Goal: Information Seeking & Learning: Check status

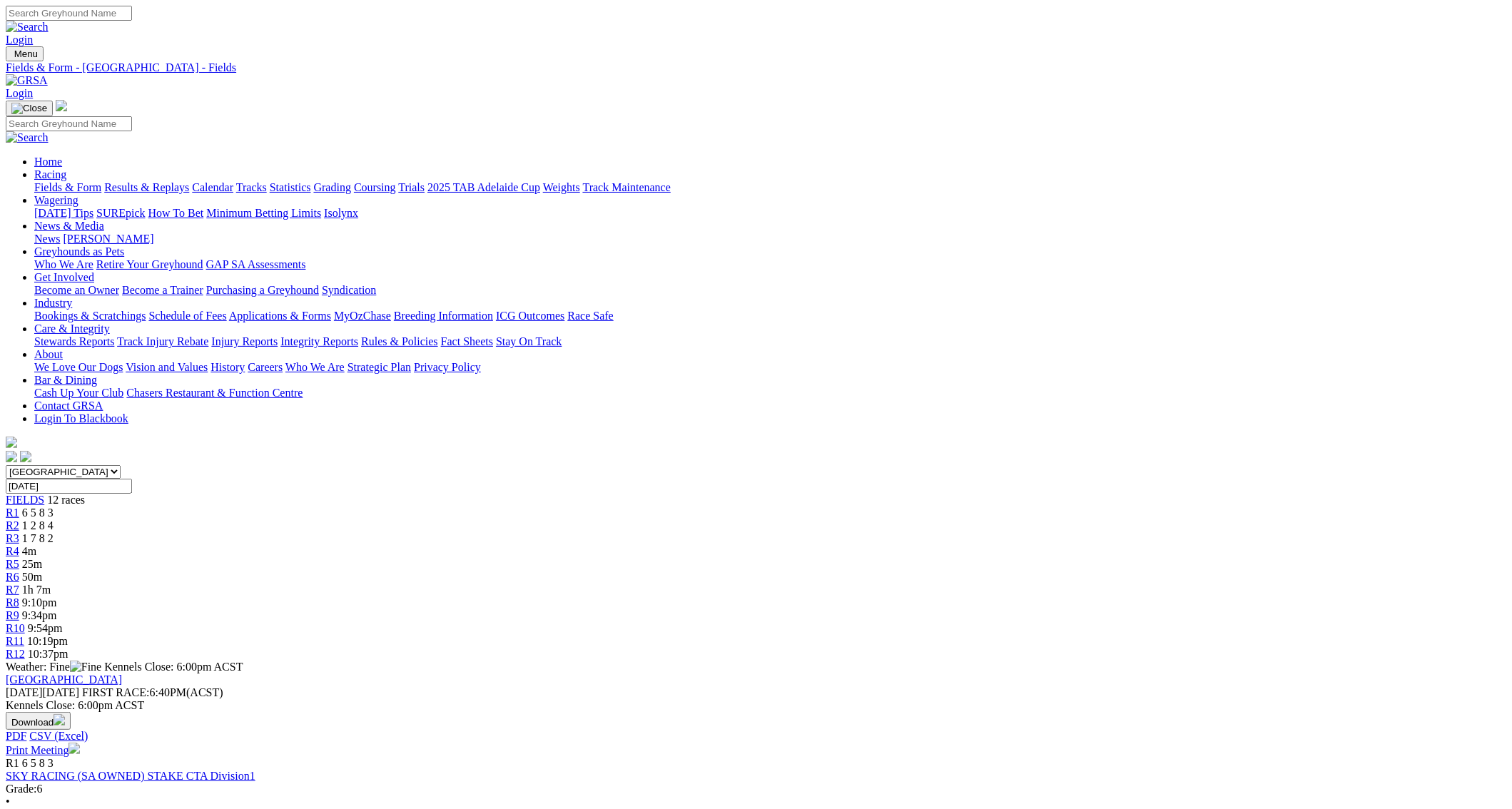
click at [19, 507] on span "R1" at bounding box center [12, 512] width 14 height 12
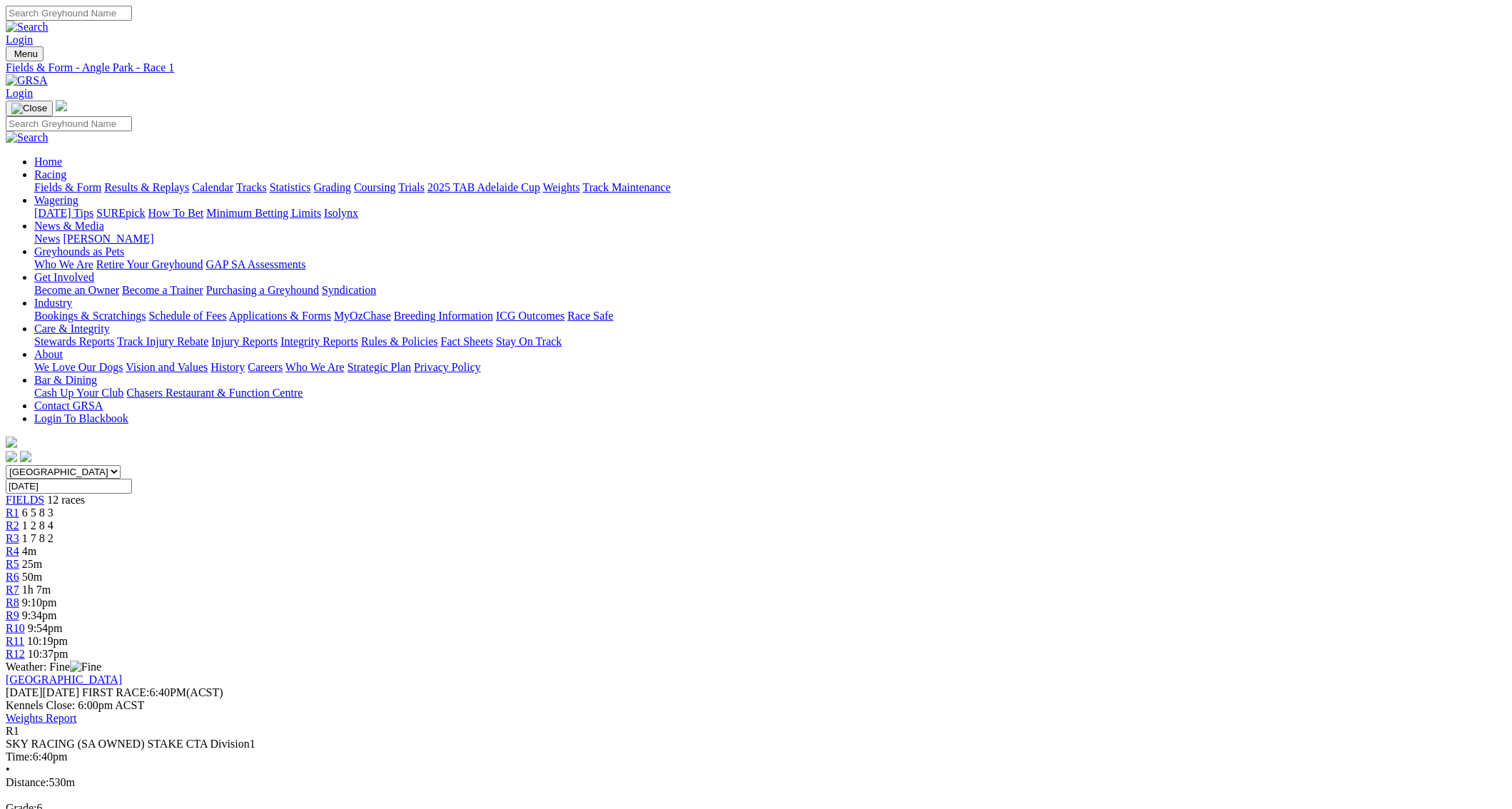
click at [189, 182] on link "Results & Replays" at bounding box center [146, 187] width 85 height 12
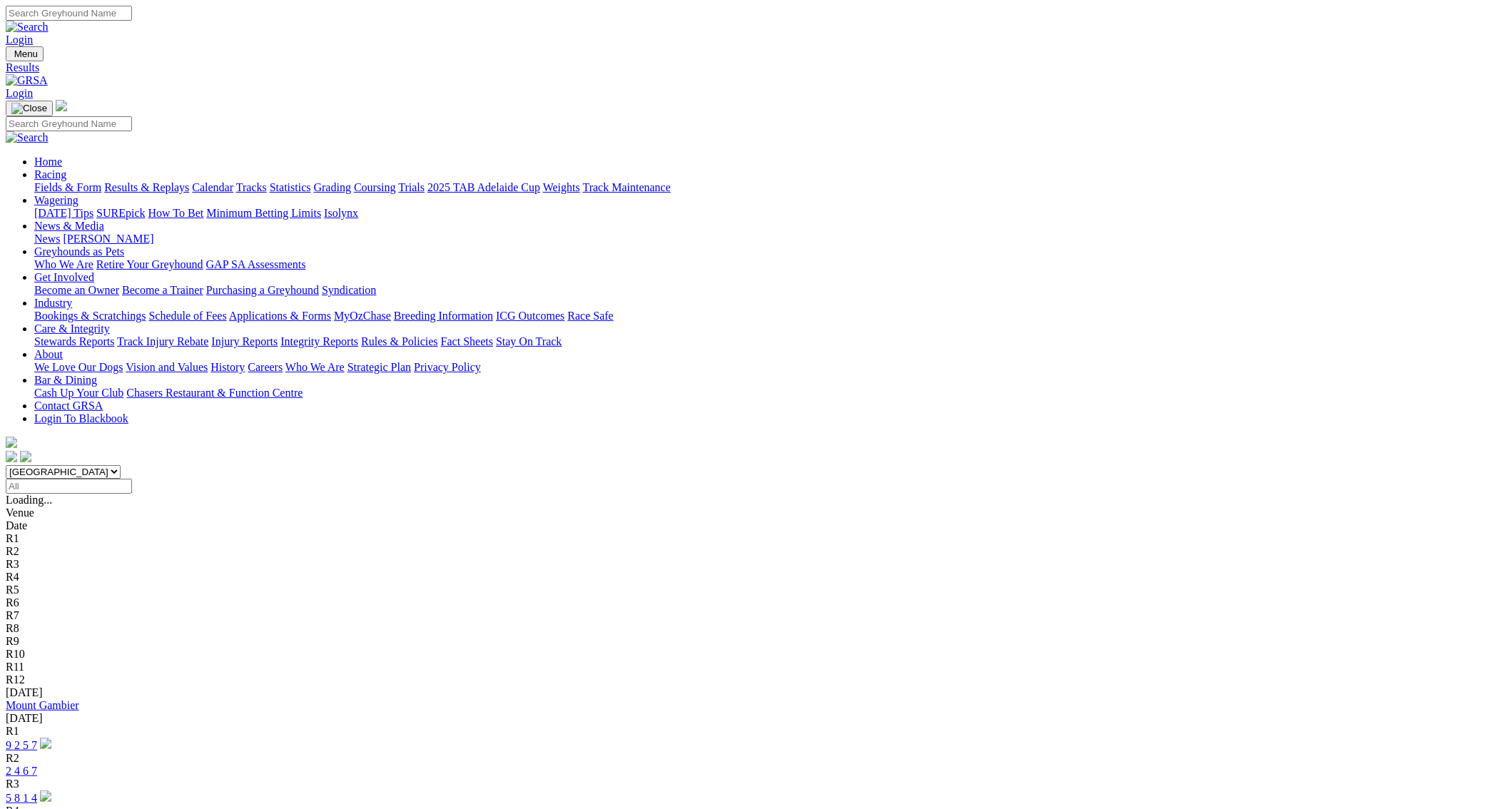
click at [37, 765] on link "2 4 6 7" at bounding box center [21, 771] width 31 height 12
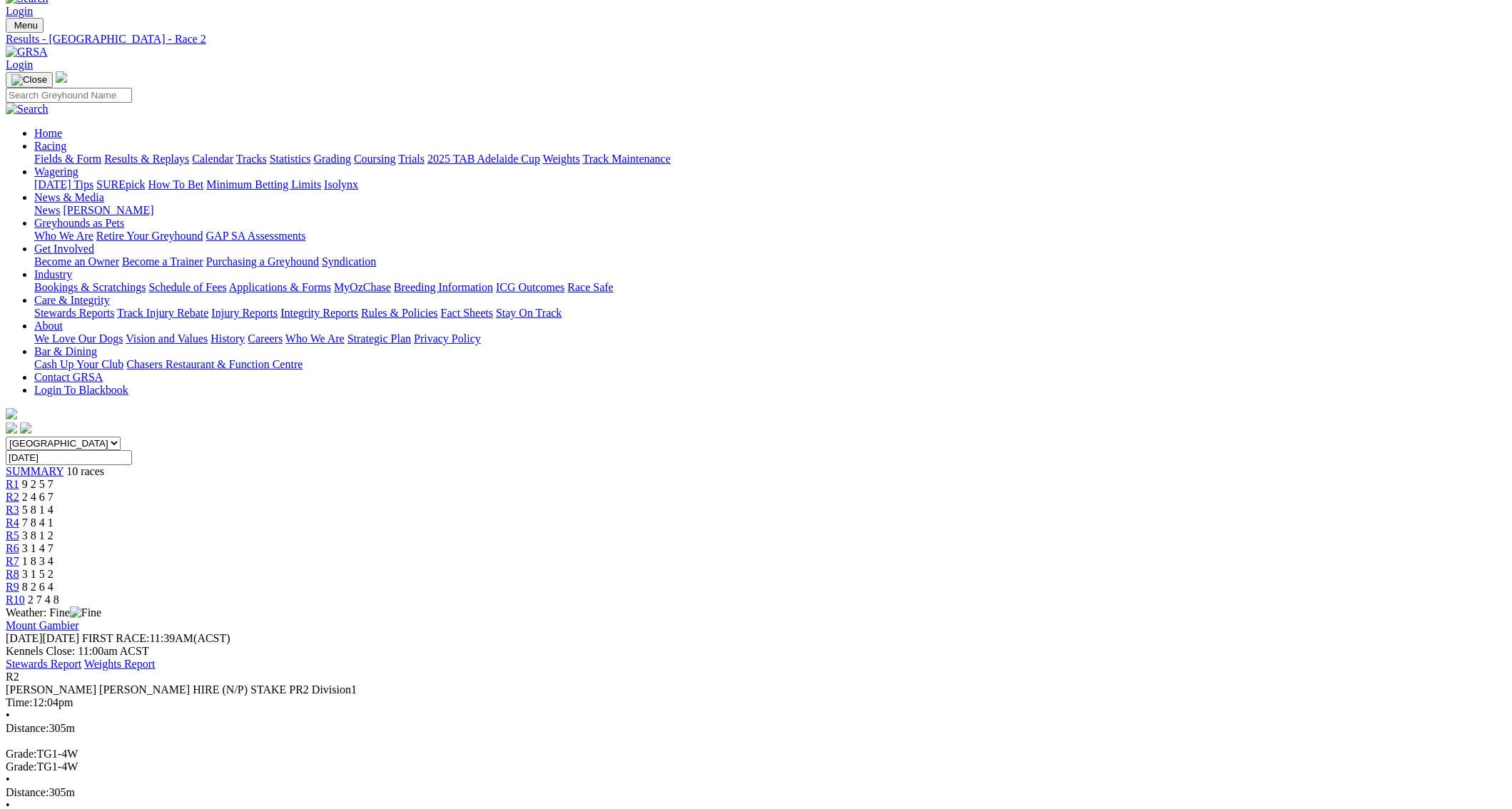
scroll to position [143, 0]
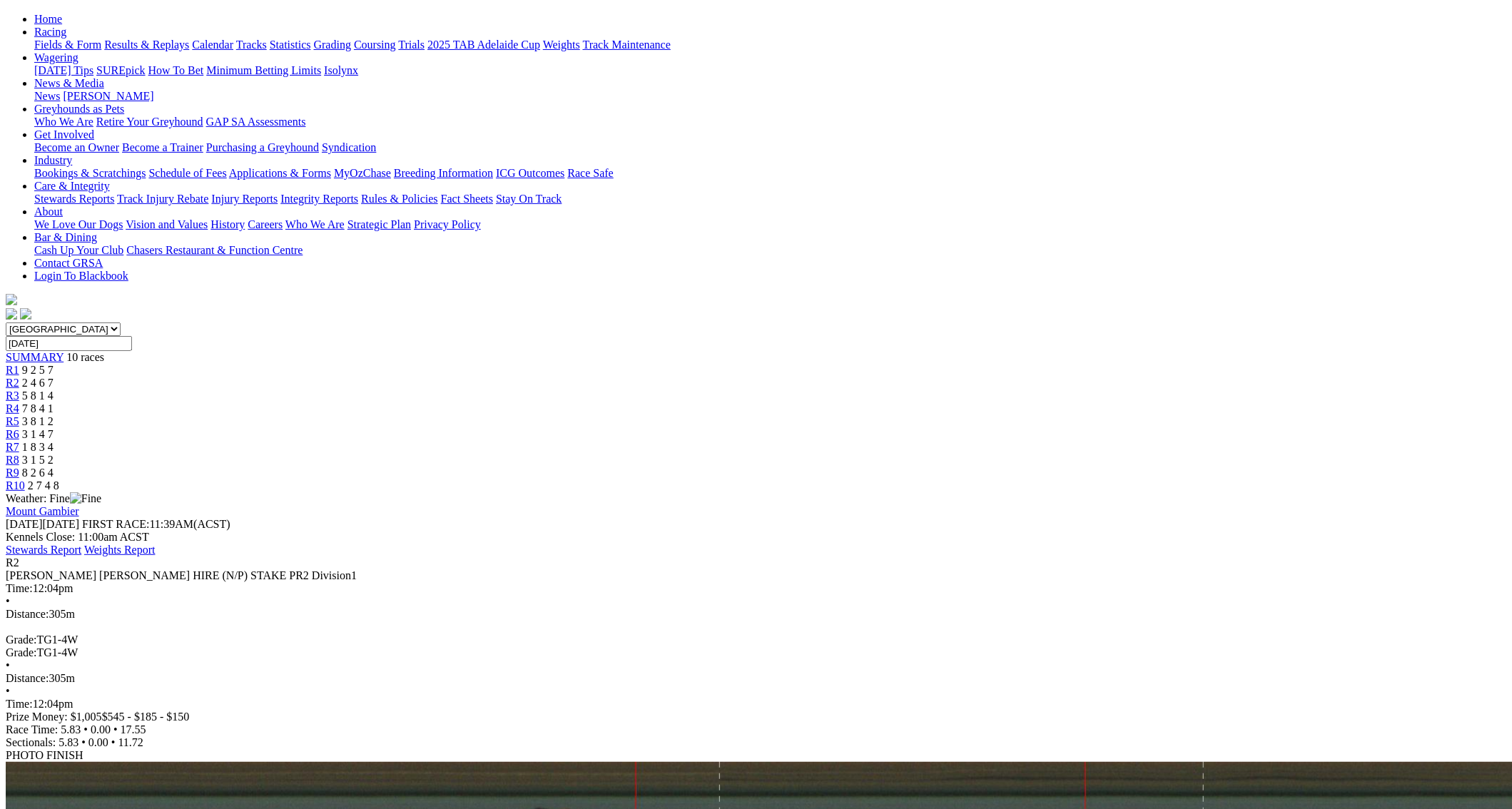
click at [19, 389] on span "R3" at bounding box center [12, 395] width 14 height 12
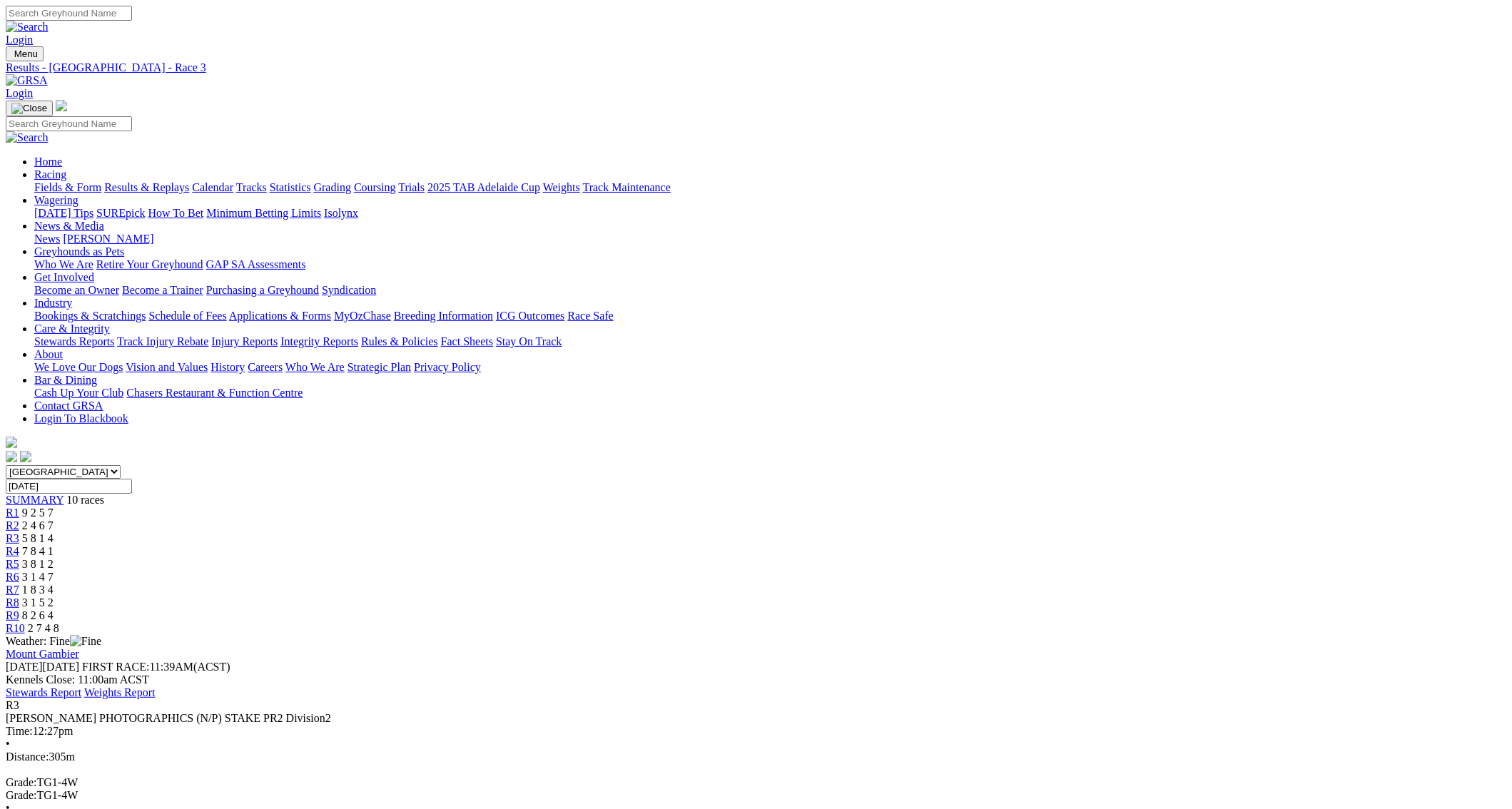
click at [19, 545] on span "R4" at bounding box center [12, 551] width 14 height 12
click at [19, 571] on span "R6" at bounding box center [12, 577] width 14 height 12
click at [19, 558] on span "R5" at bounding box center [12, 564] width 14 height 12
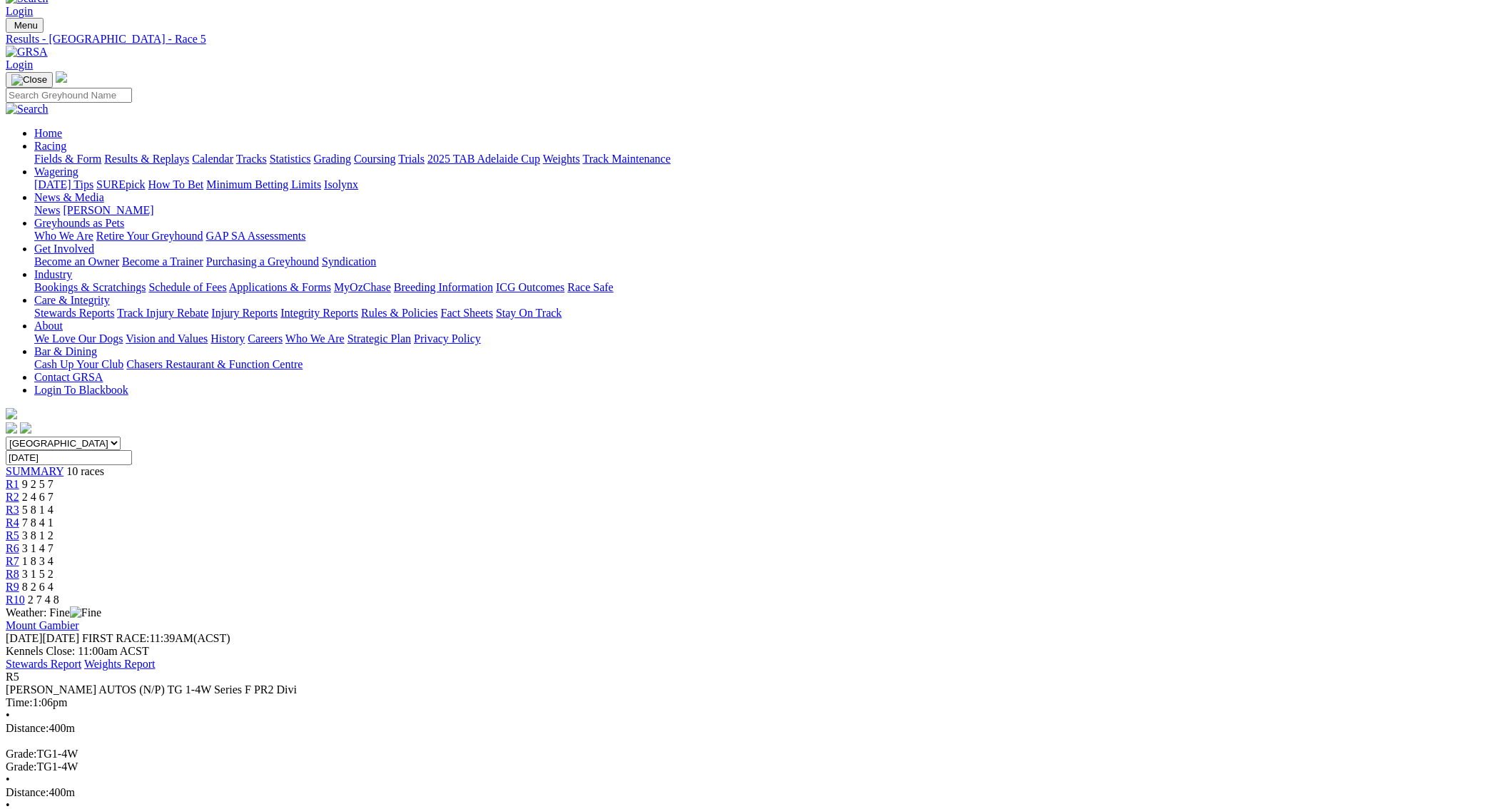
scroll to position [85, 0]
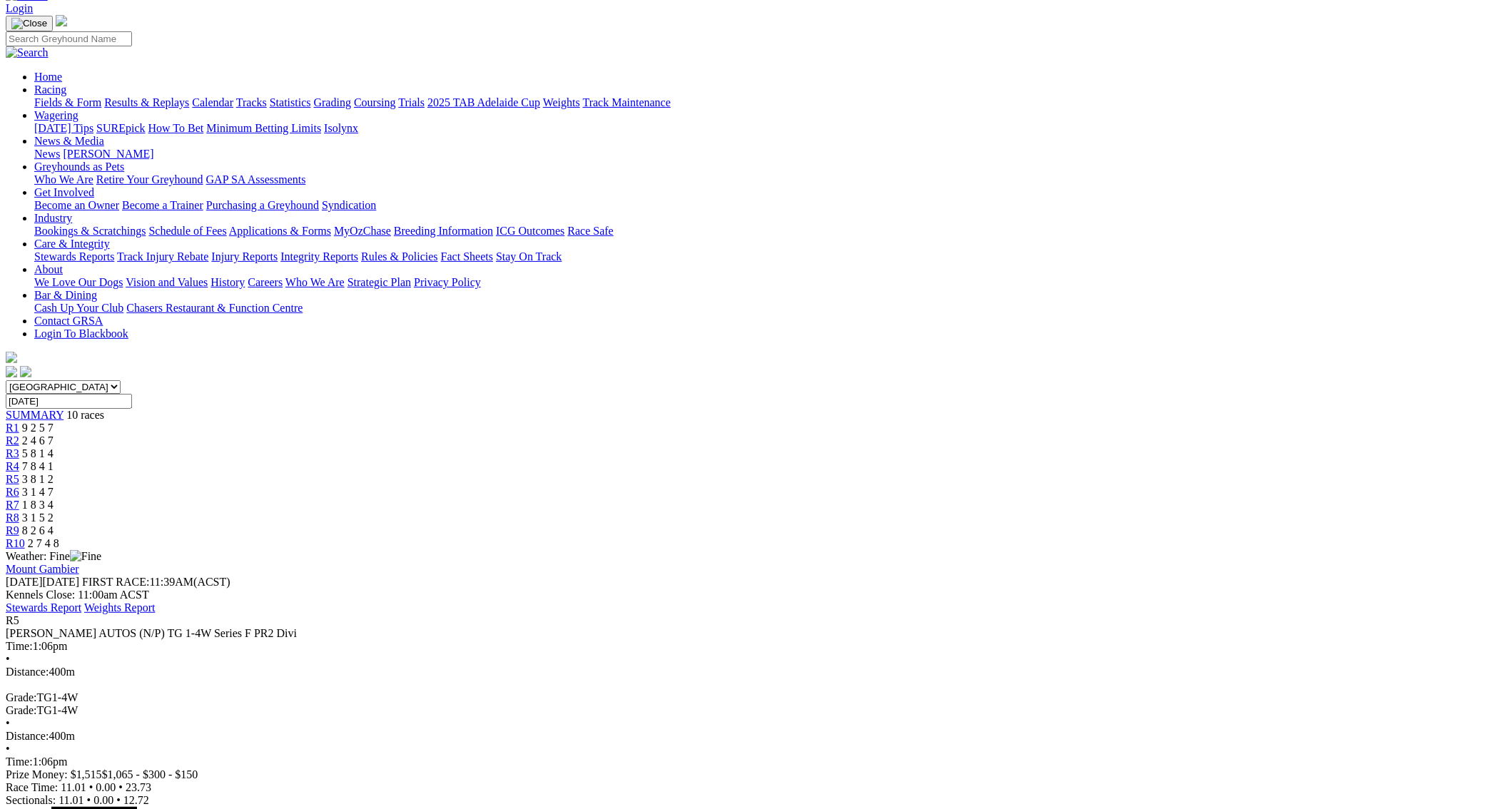
click at [19, 486] on link "R6" at bounding box center [12, 492] width 14 height 12
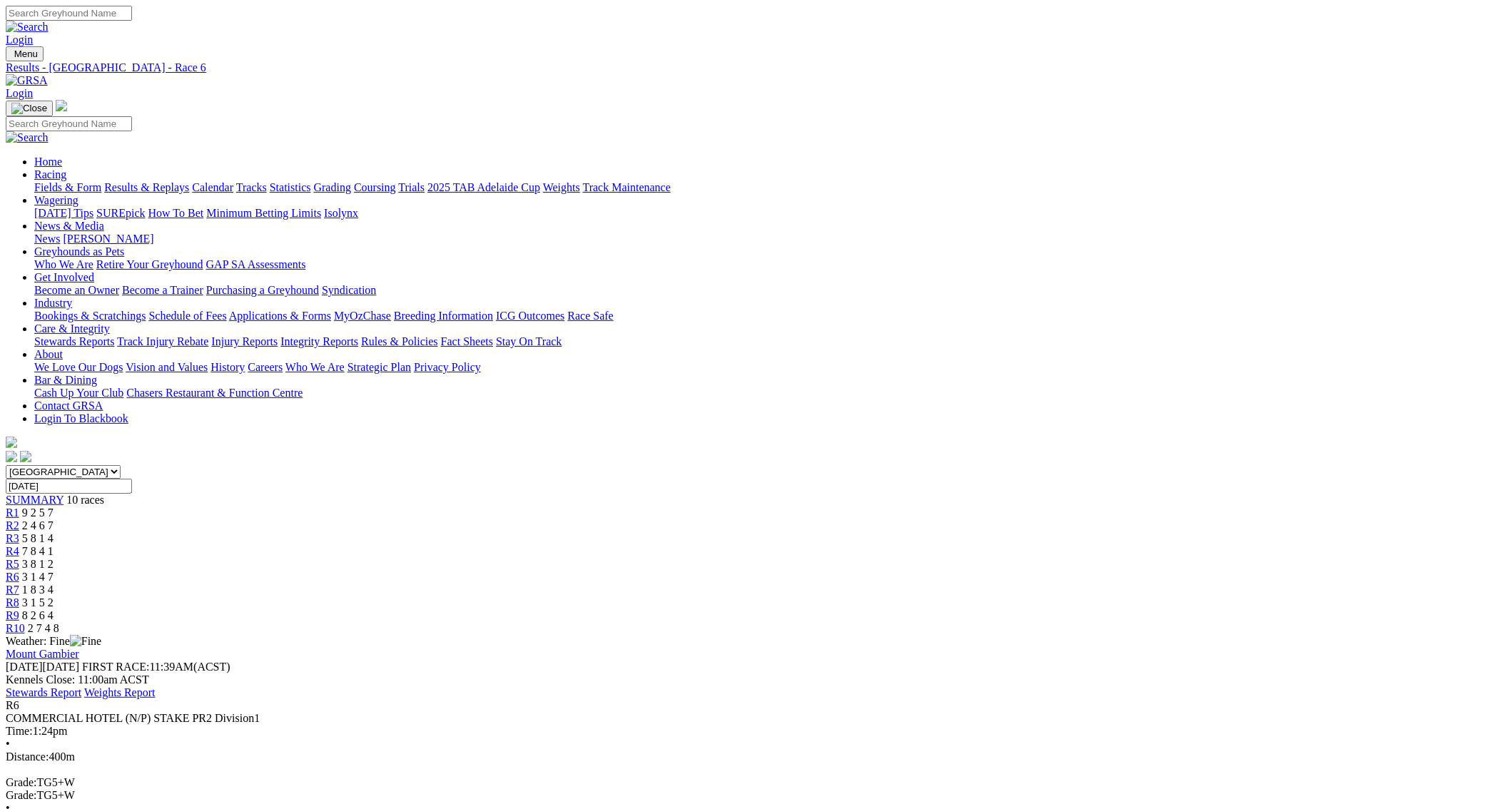
click at [19, 584] on span "R7" at bounding box center [12, 589] width 14 height 12
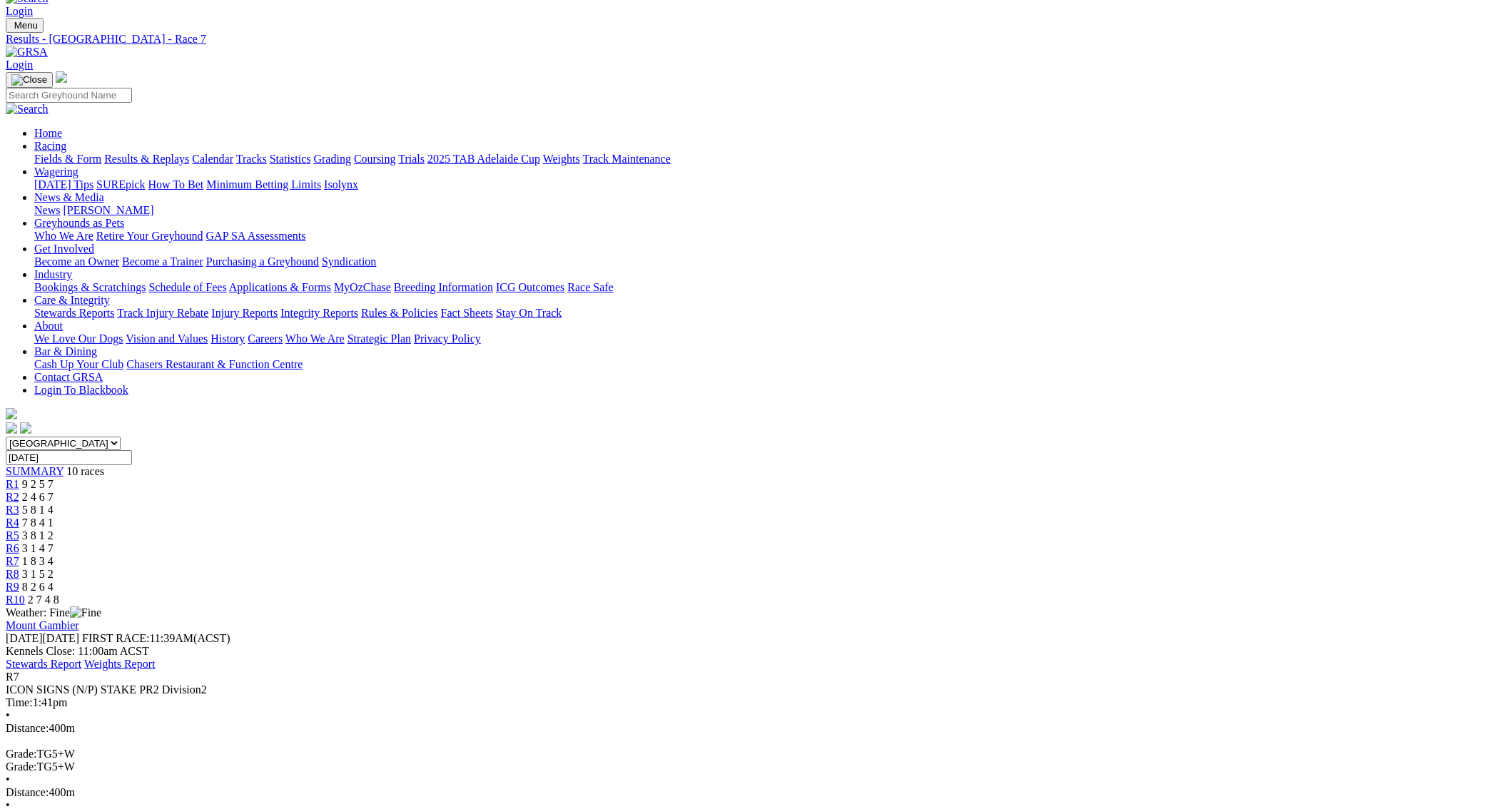
scroll to position [85, 0]
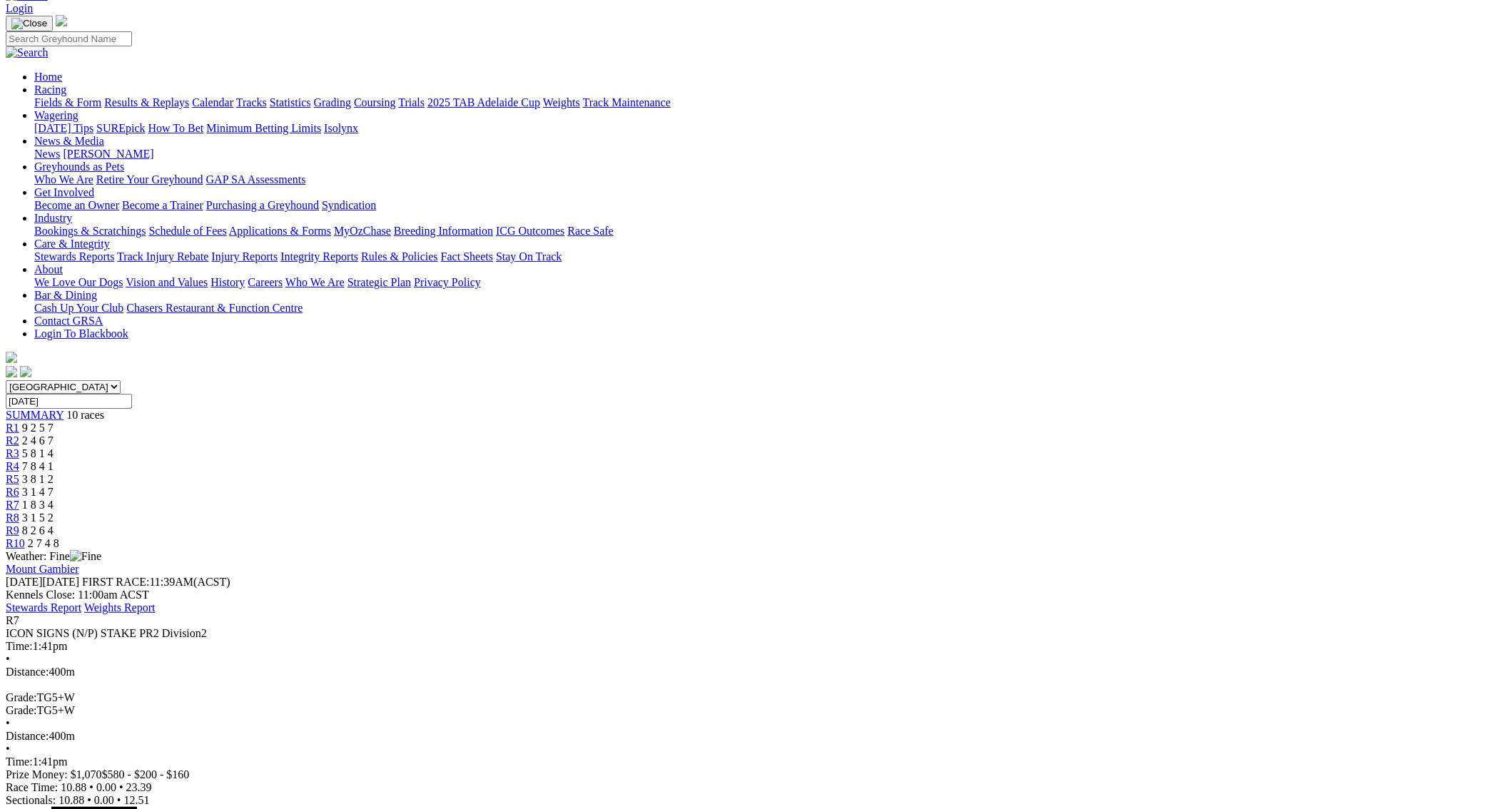
click at [19, 512] on span "R8" at bounding box center [12, 518] width 14 height 12
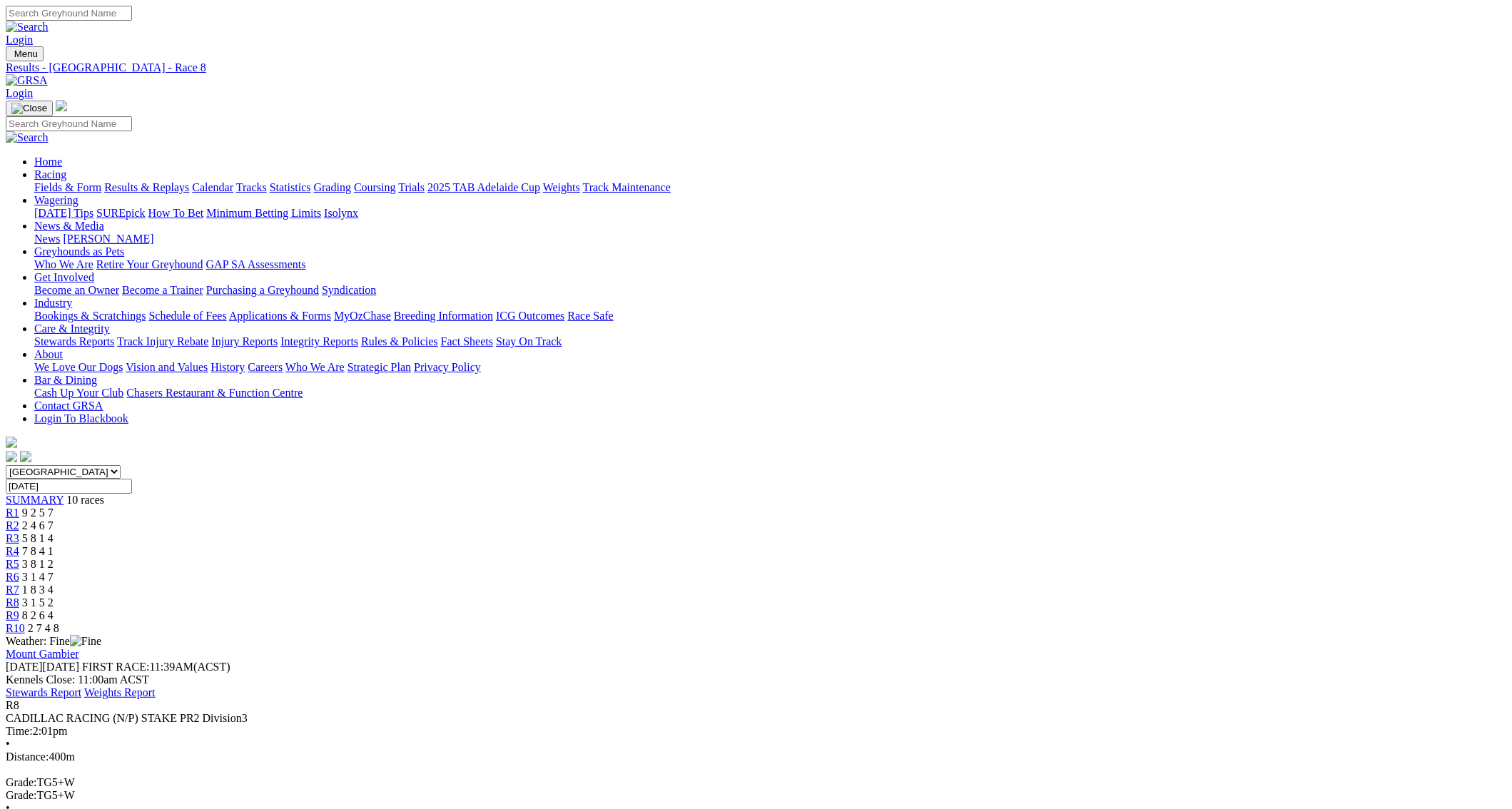
click at [19, 609] on span "R9" at bounding box center [12, 615] width 14 height 12
click at [25, 622] on link "R10" at bounding box center [15, 628] width 19 height 12
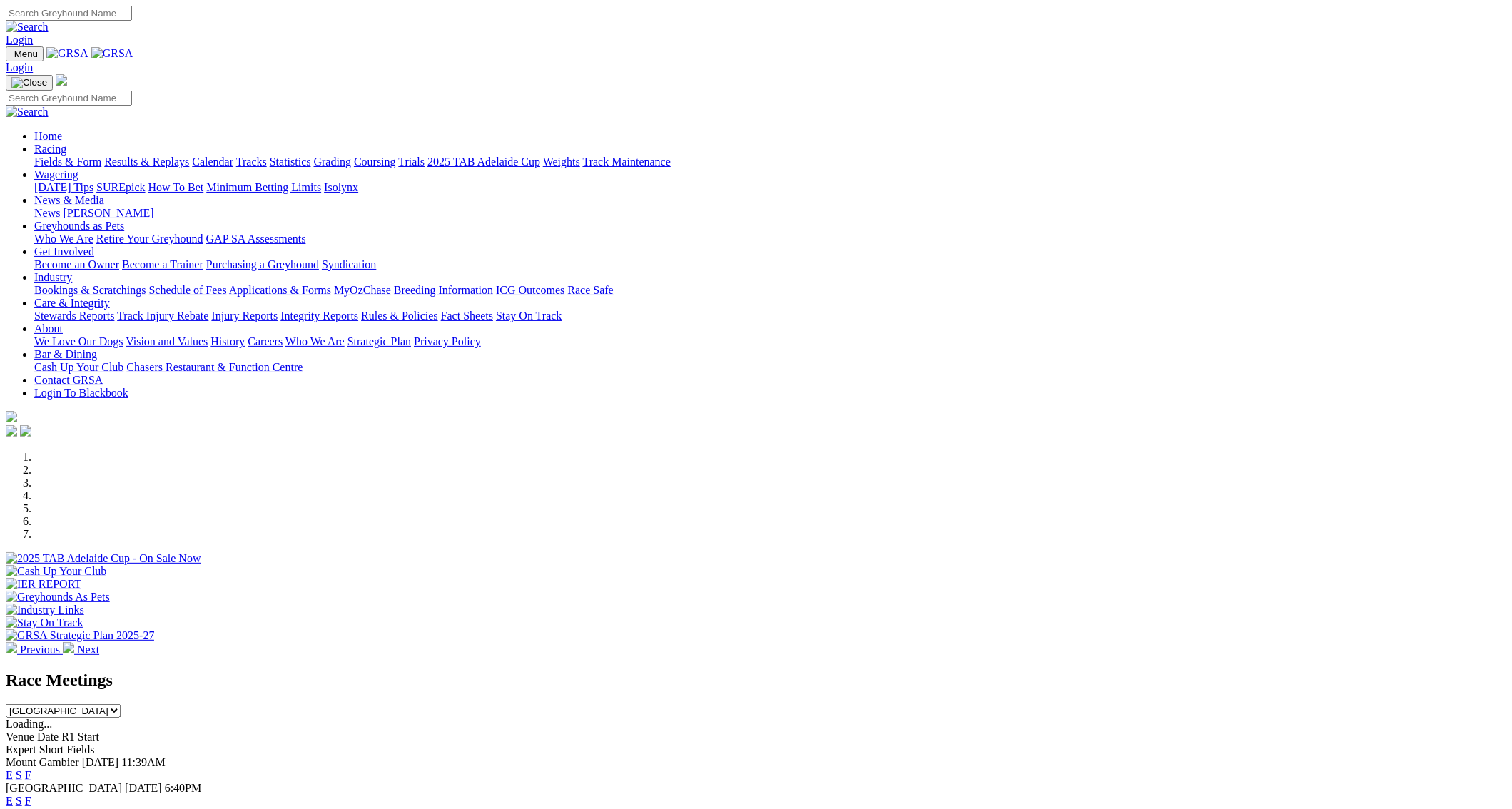
click at [189, 155] on link "Results & Replays" at bounding box center [146, 161] width 85 height 12
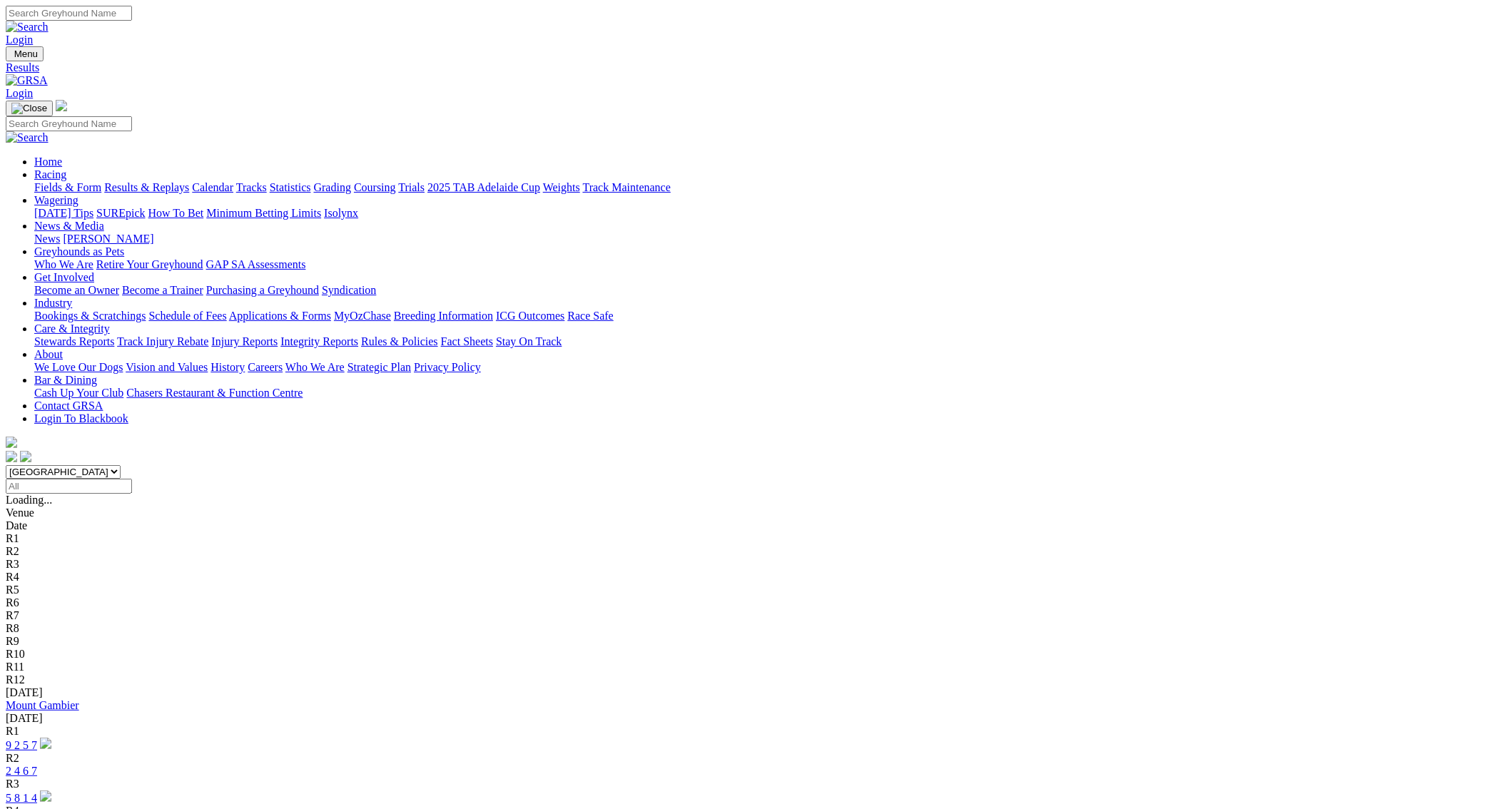
click at [37, 739] on link "9 2 5 7" at bounding box center [21, 745] width 31 height 12
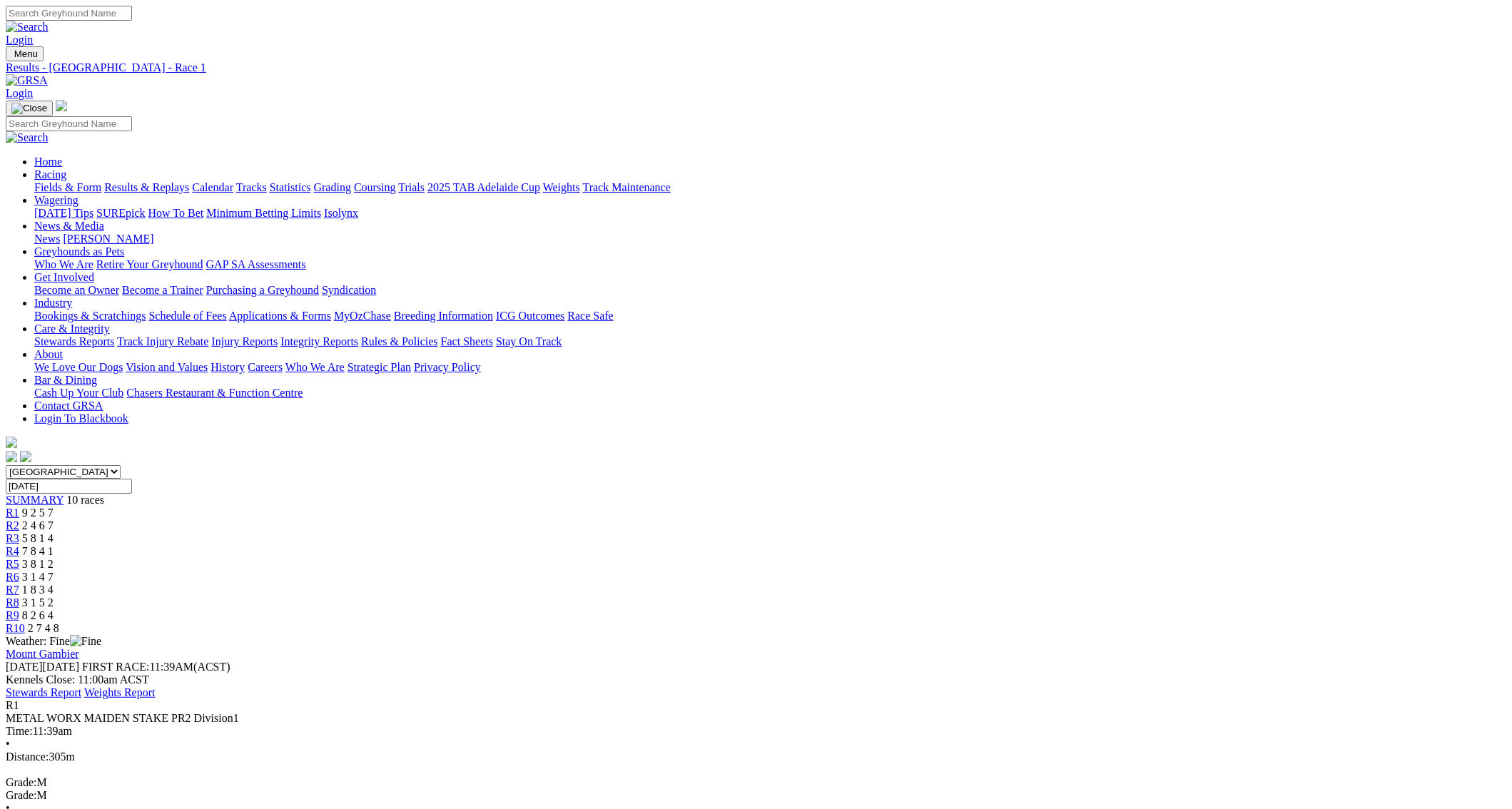
click at [19, 519] on span "R2" at bounding box center [12, 525] width 14 height 12
click at [19, 532] on span "R3" at bounding box center [12, 538] width 14 height 12
click at [19, 545] on span "R4" at bounding box center [12, 551] width 14 height 12
click at [19, 558] on link "R5" at bounding box center [12, 564] width 14 height 12
click at [19, 571] on span "R6" at bounding box center [12, 577] width 14 height 12
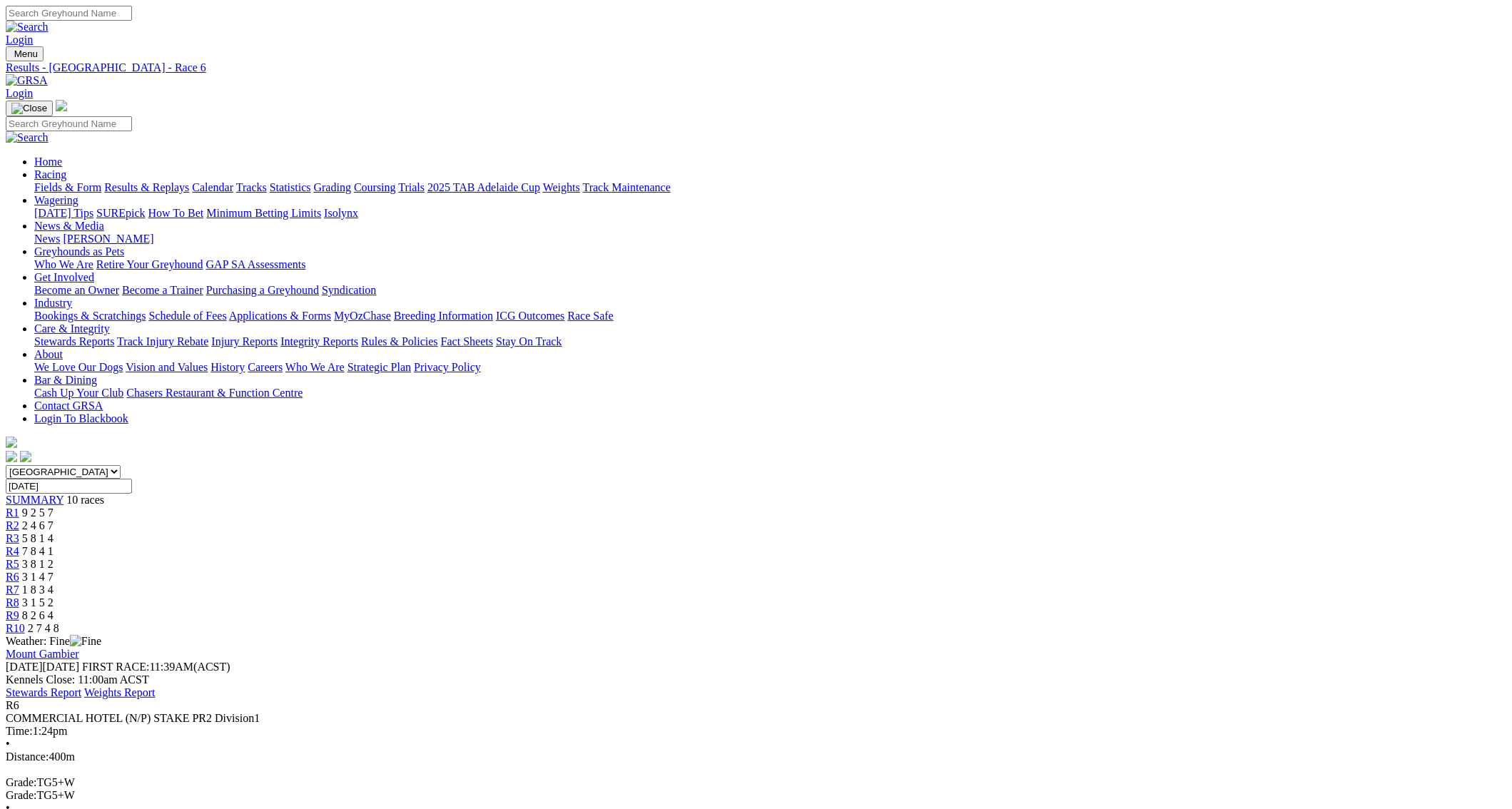
click at [19, 584] on span "R7" at bounding box center [12, 589] width 14 height 12
click at [19, 597] on link "R8" at bounding box center [12, 603] width 14 height 12
click at [19, 609] on span "R9" at bounding box center [12, 615] width 14 height 12
click at [25, 622] on link "R10" at bounding box center [15, 628] width 19 height 12
